Goal: Task Accomplishment & Management: Use online tool/utility

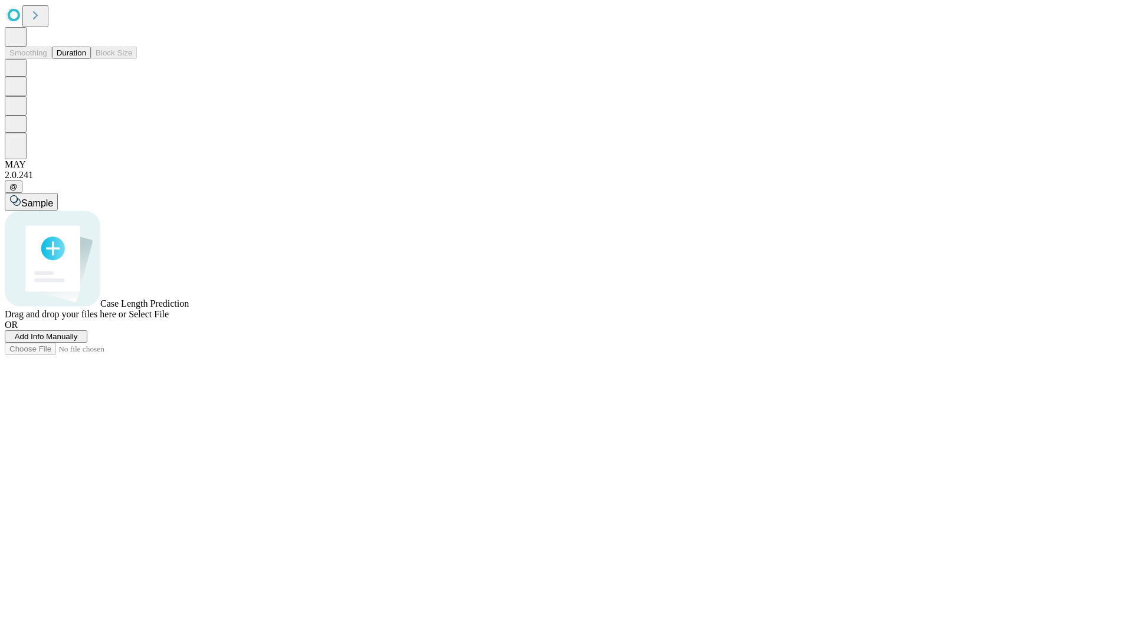
click at [86, 59] on button "Duration" at bounding box center [71, 53] width 39 height 12
click at [169, 319] on span "Select File" at bounding box center [149, 314] width 40 height 10
